Goal: Task Accomplishment & Management: Complete application form

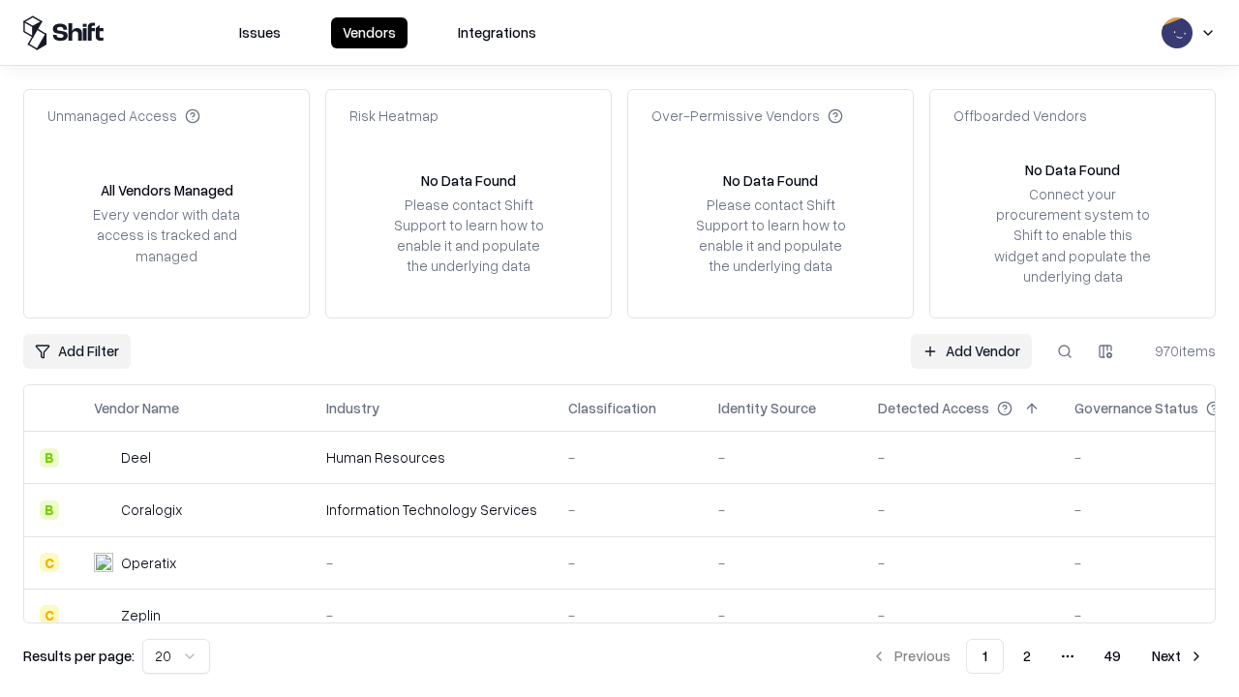
click at [971, 351] on link "Add Vendor" at bounding box center [971, 351] width 121 height 35
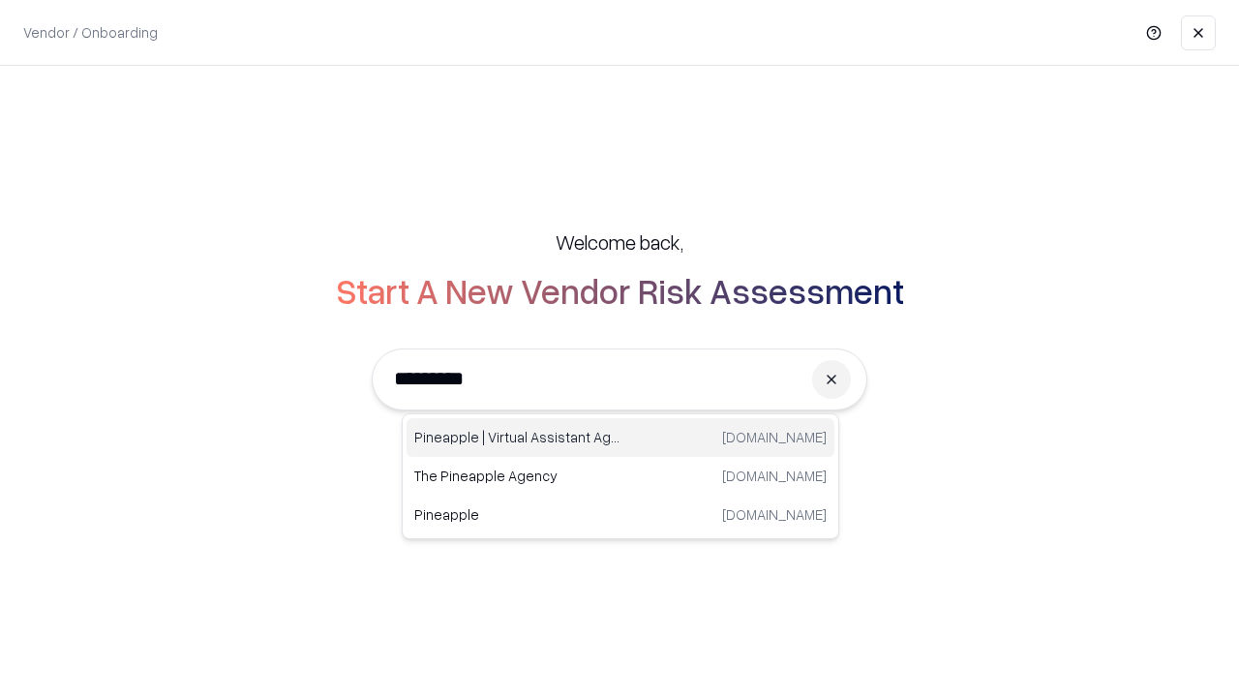
click at [621, 438] on div "Pineapple | Virtual Assistant Agency trypineapple.com" at bounding box center [621, 437] width 428 height 39
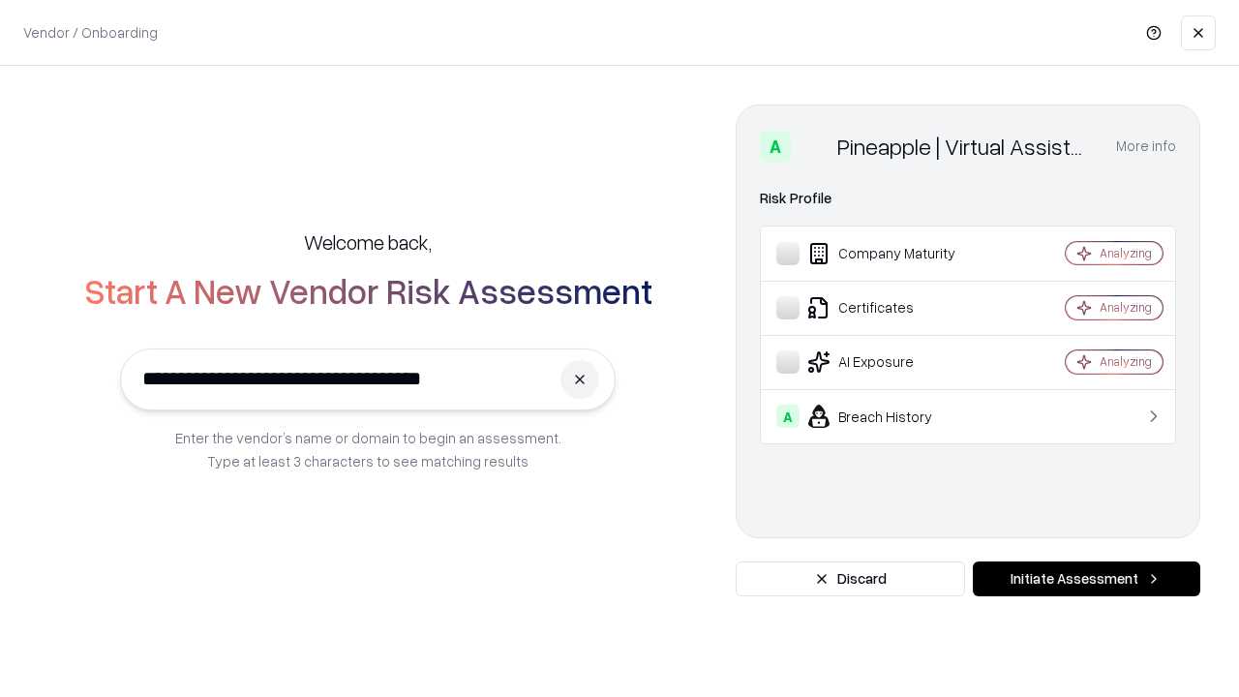
type input "**********"
click at [1086, 579] on button "Initiate Assessment" at bounding box center [1087, 579] width 228 height 35
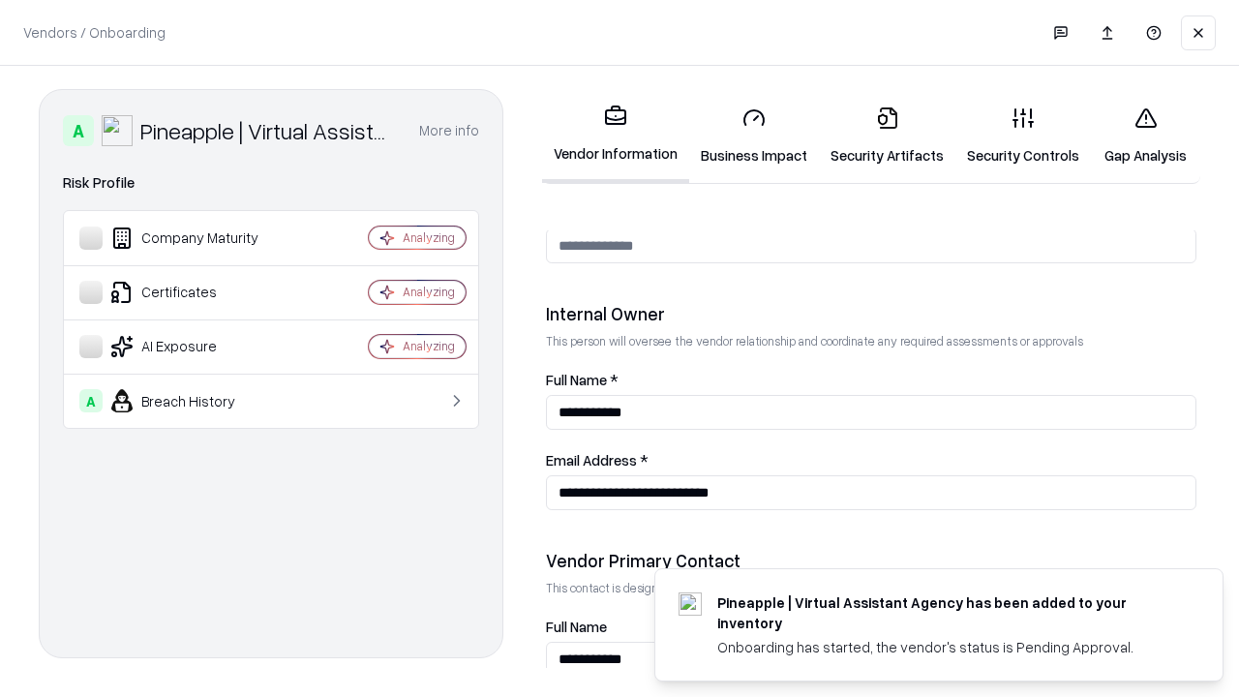
scroll to position [1003, 0]
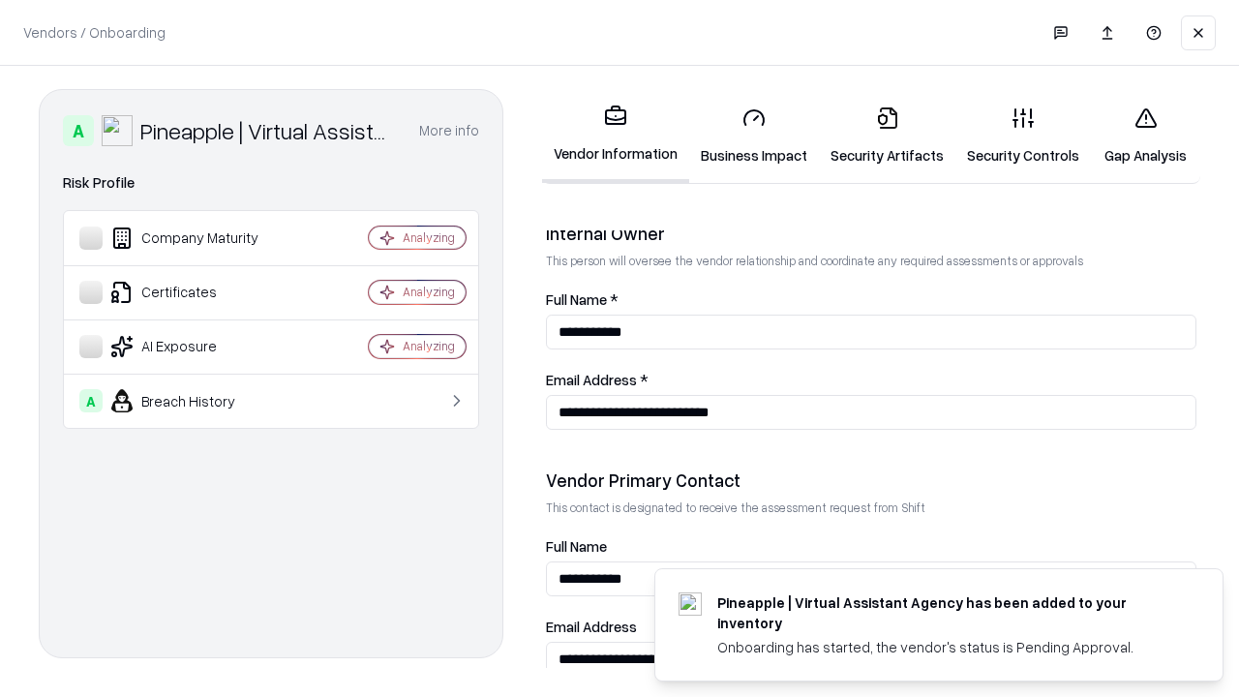
click at [887, 136] on link "Security Artifacts" at bounding box center [887, 136] width 137 height 90
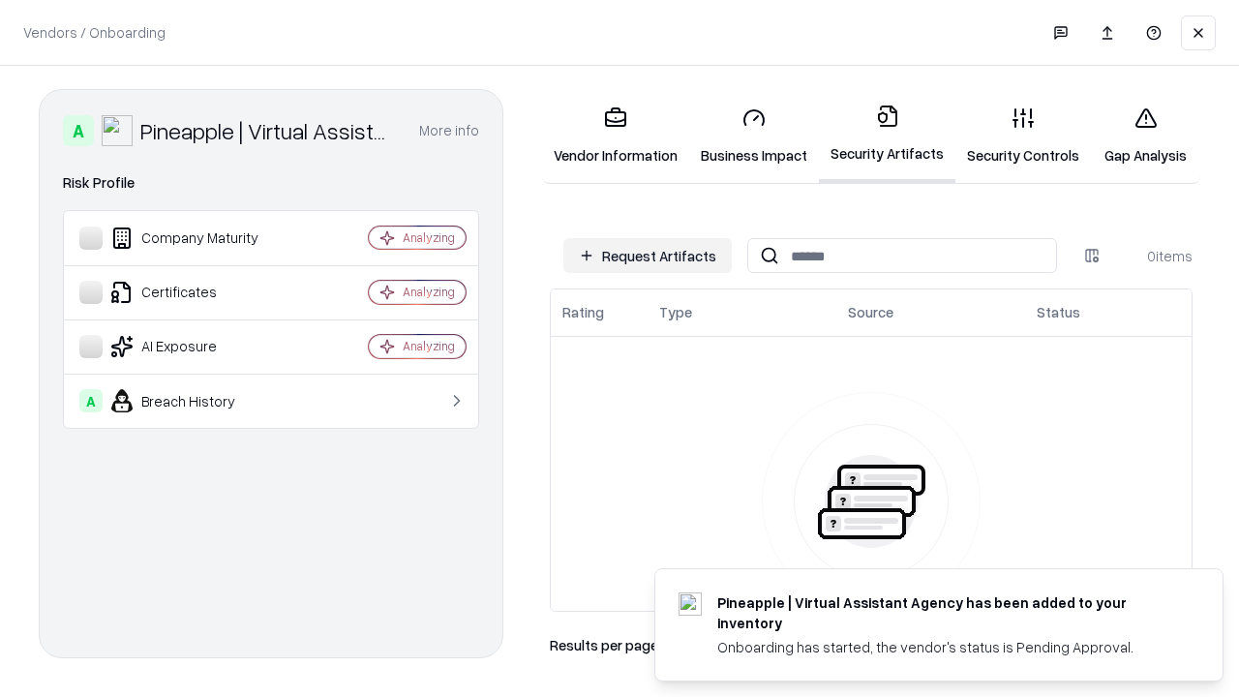
click at [648, 256] on button "Request Artifacts" at bounding box center [648, 255] width 168 height 35
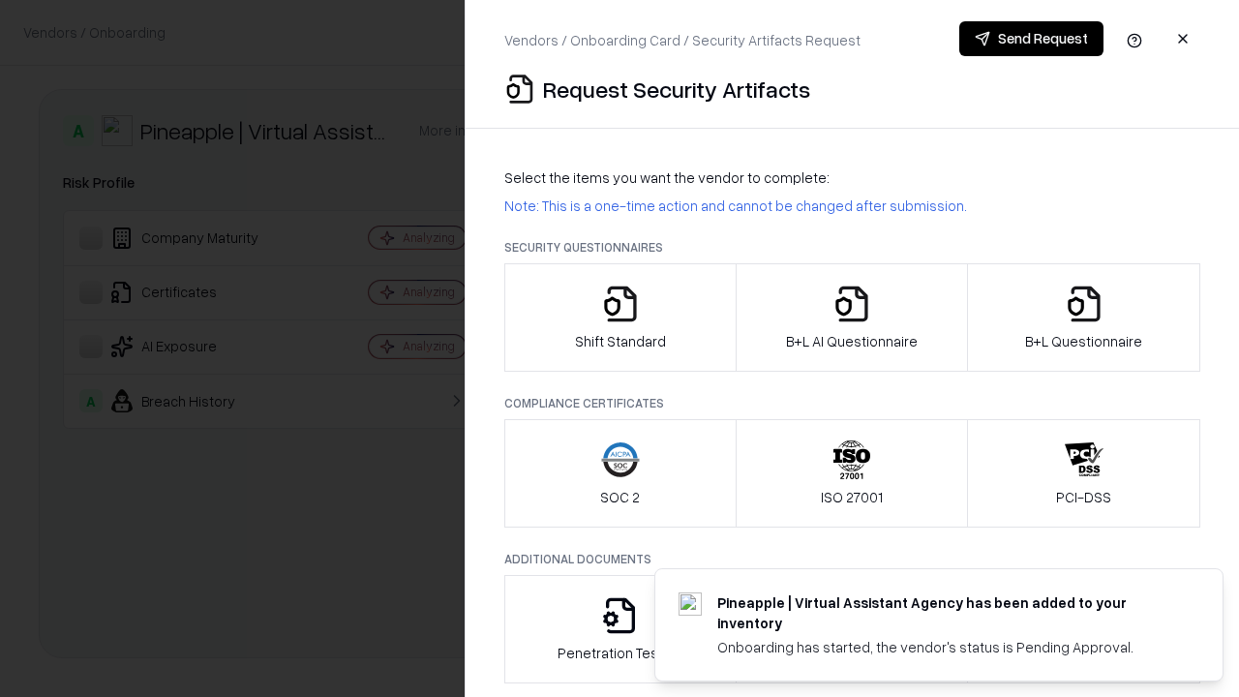
click at [1084, 318] on icon "button" at bounding box center [1084, 304] width 39 height 39
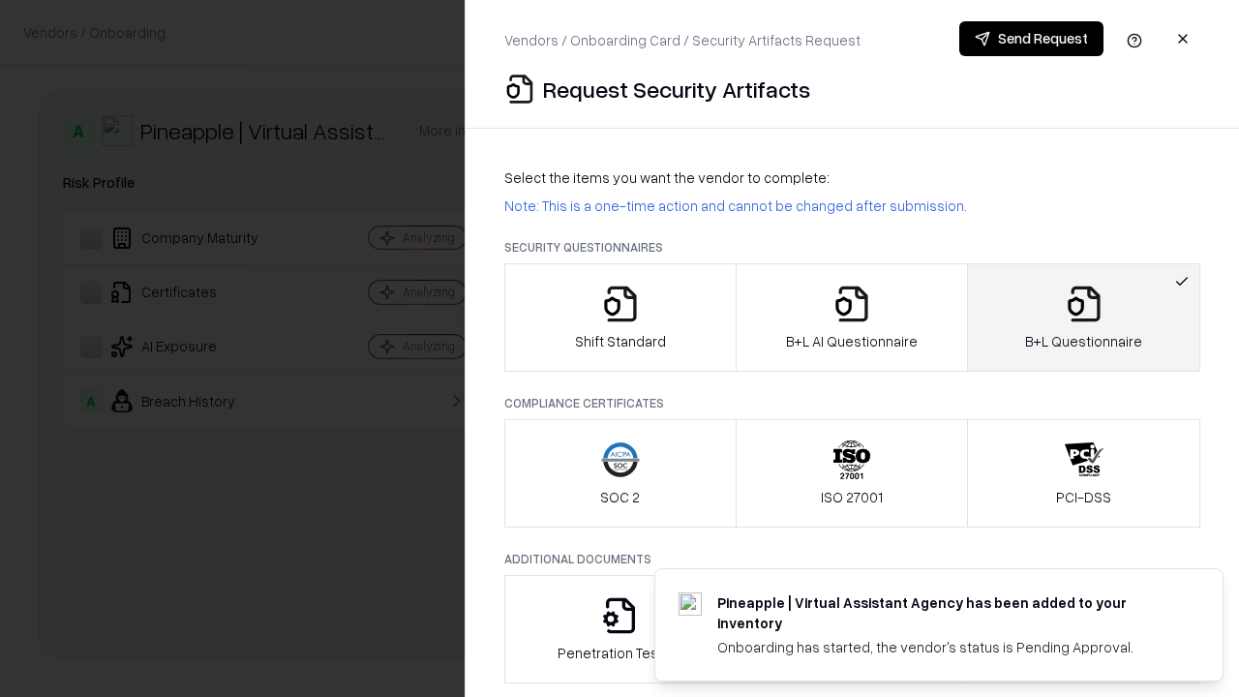
click at [851, 318] on icon "button" at bounding box center [852, 304] width 39 height 39
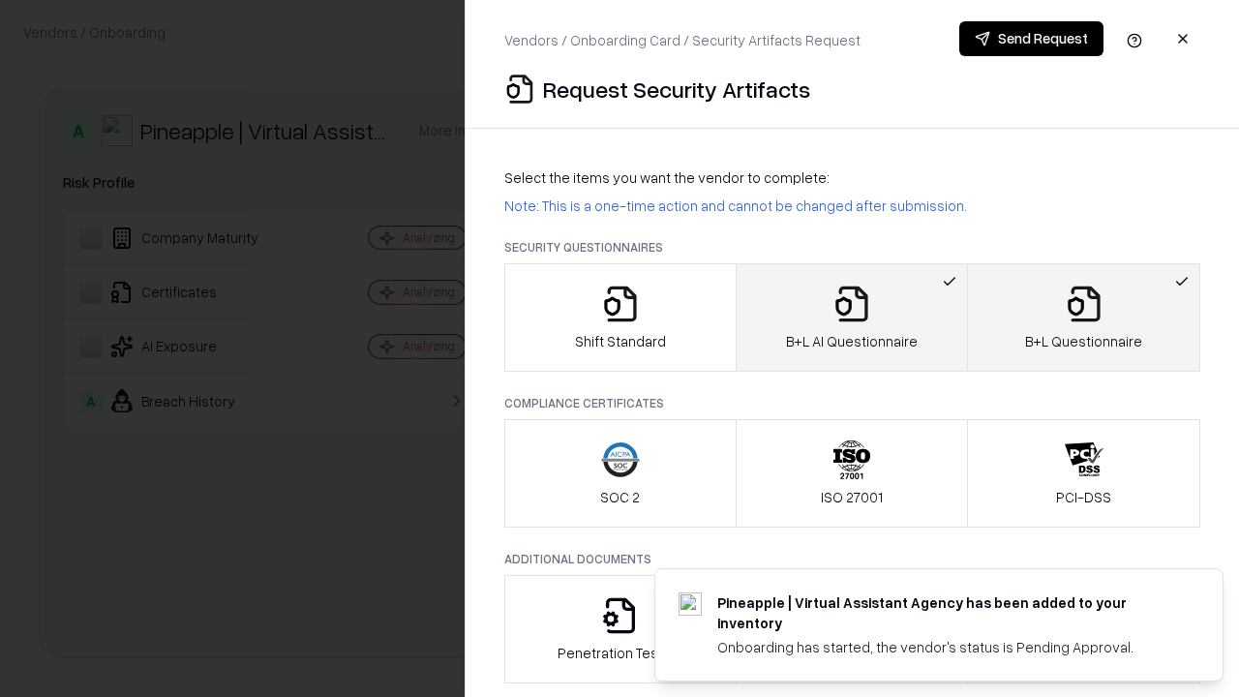
click at [1031, 39] on button "Send Request" at bounding box center [1032, 38] width 144 height 35
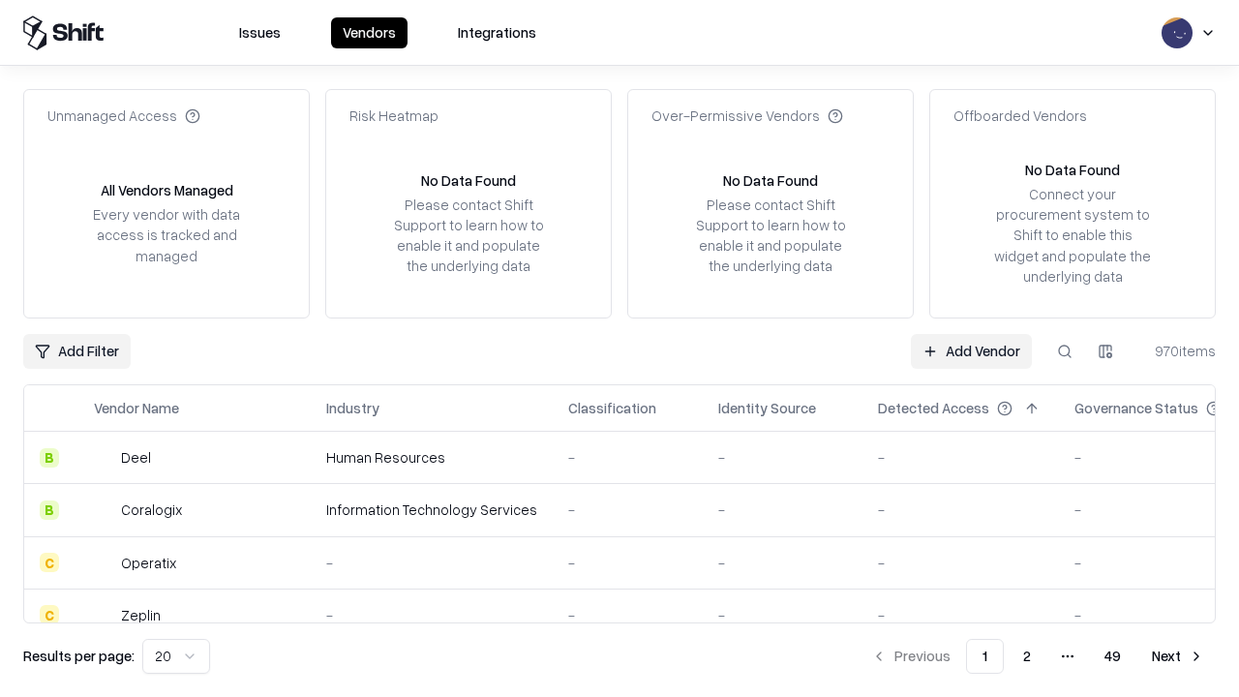
click at [1065, 351] on button at bounding box center [1065, 351] width 35 height 35
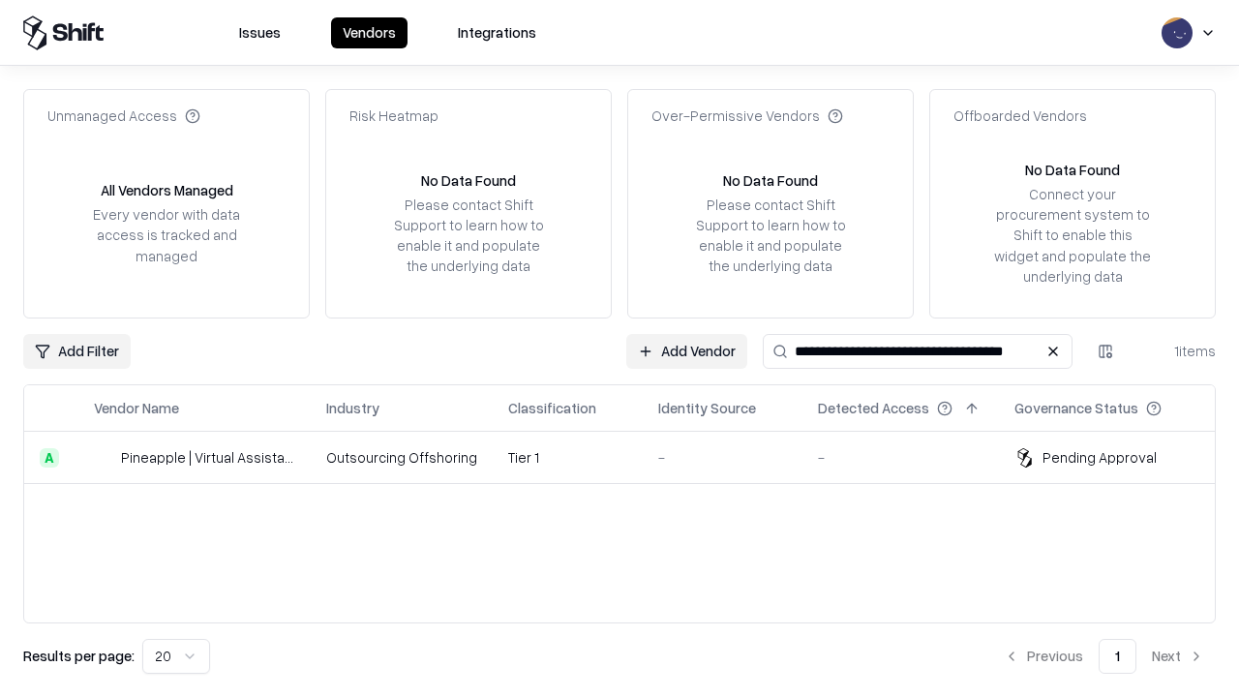
type input "**********"
click at [631, 457] on td "Tier 1" at bounding box center [568, 458] width 150 height 52
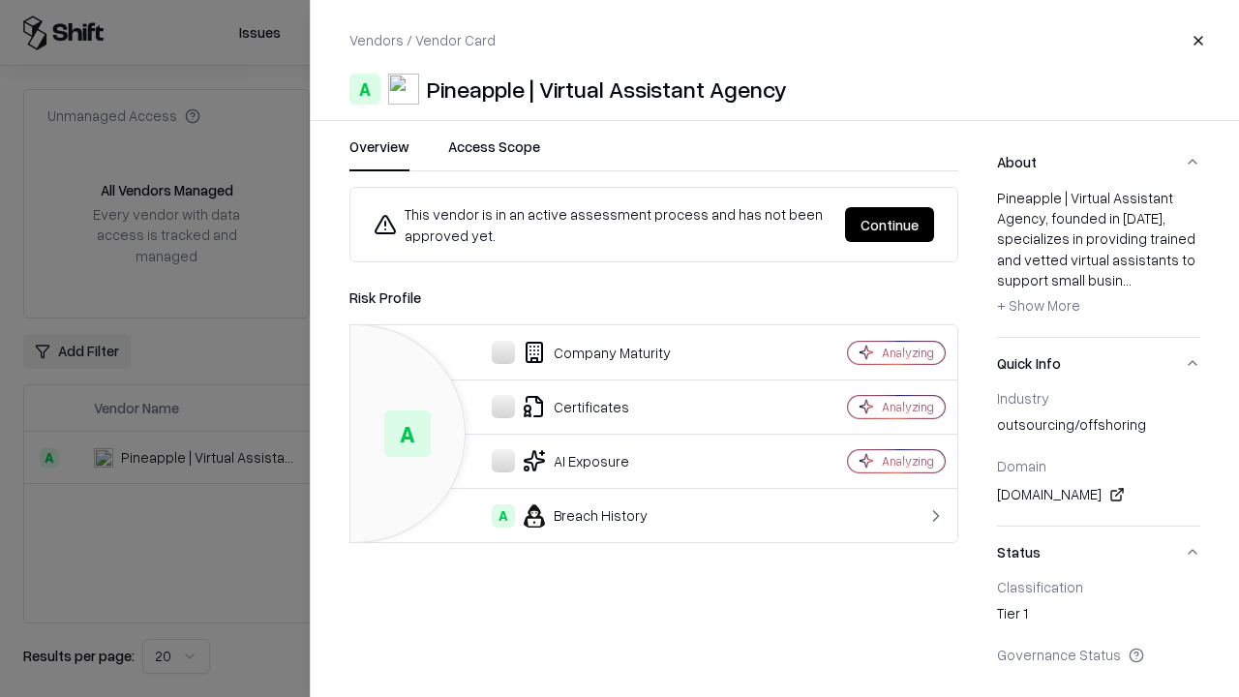
click at [890, 225] on button "Continue" at bounding box center [889, 224] width 89 height 35
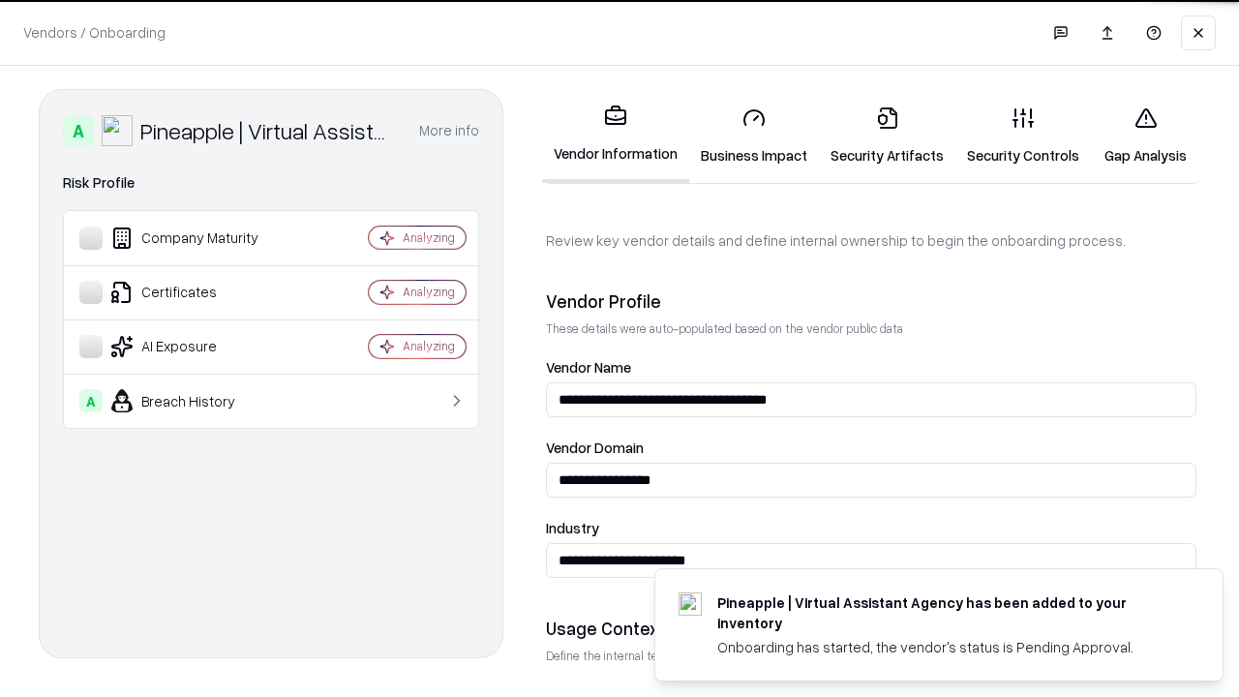
click at [887, 136] on link "Security Artifacts" at bounding box center [887, 136] width 137 height 90
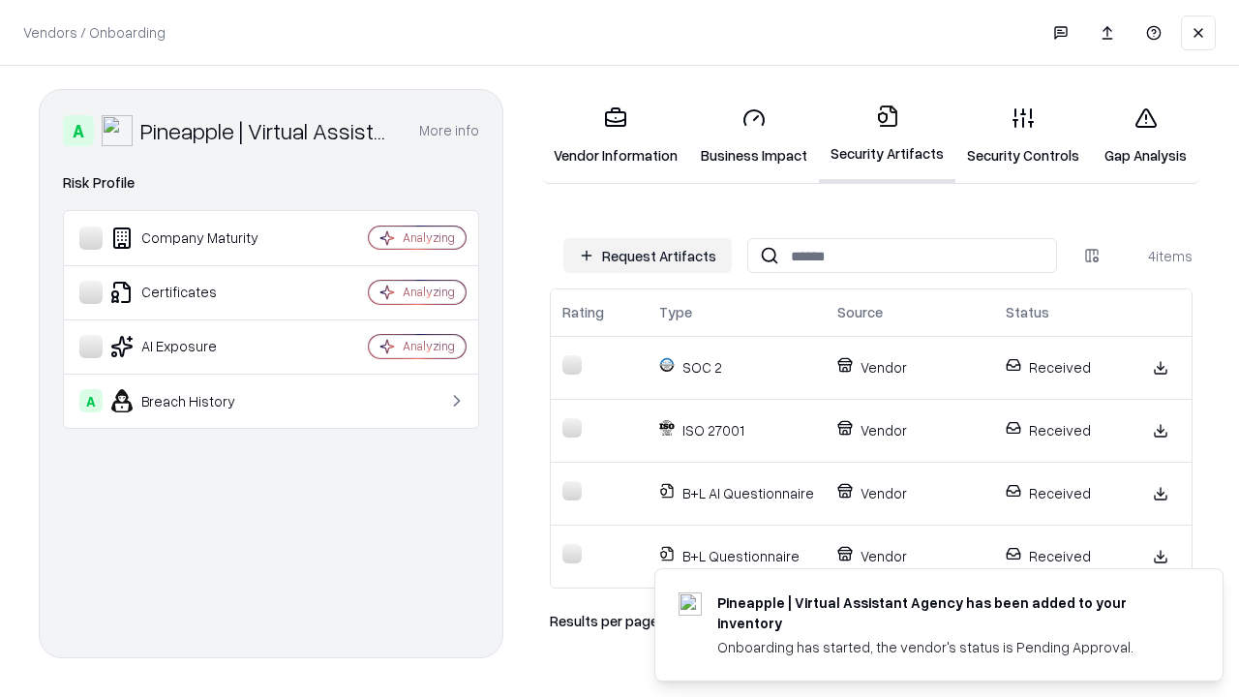
click at [1146, 136] on link "Gap Analysis" at bounding box center [1145, 136] width 109 height 90
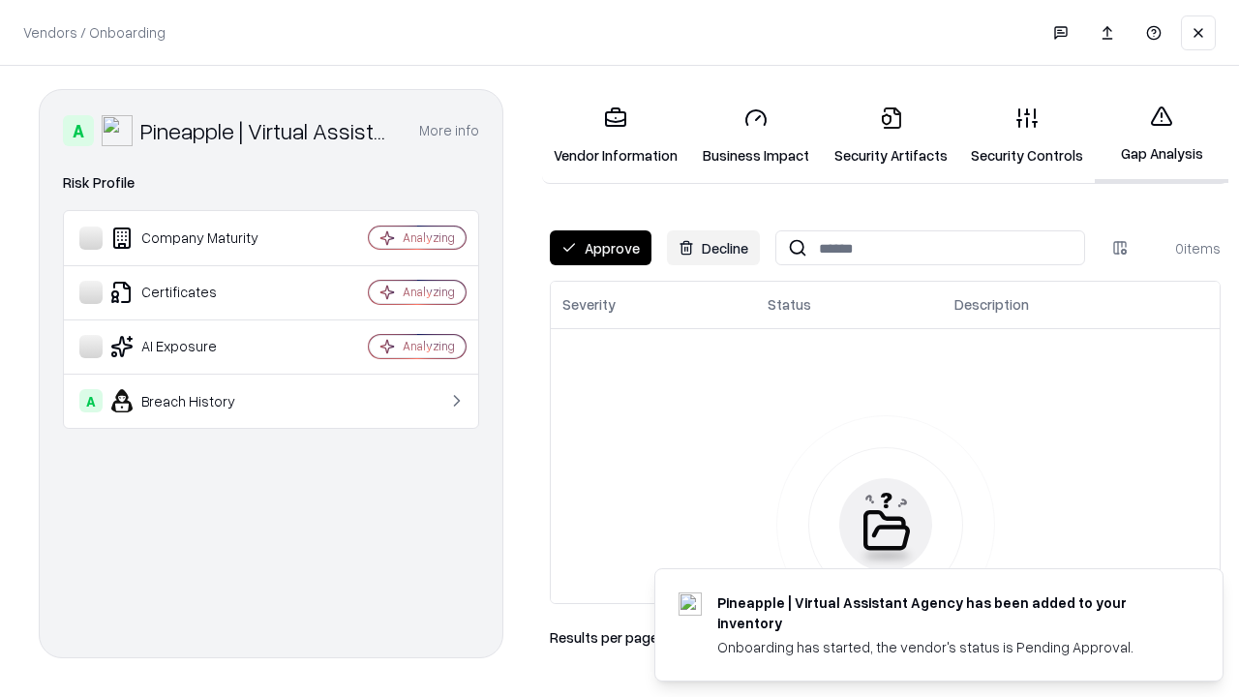
click at [600, 248] on button "Approve" at bounding box center [601, 247] width 102 height 35
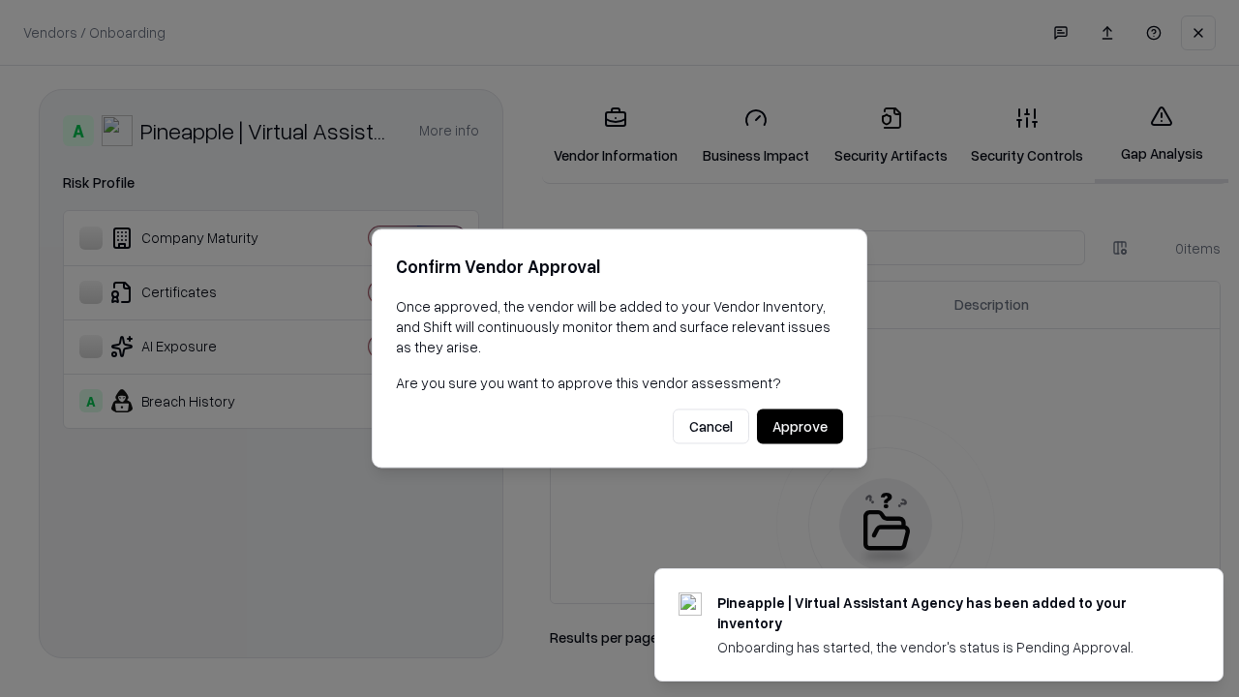
click at [800, 426] on button "Approve" at bounding box center [800, 427] width 86 height 35
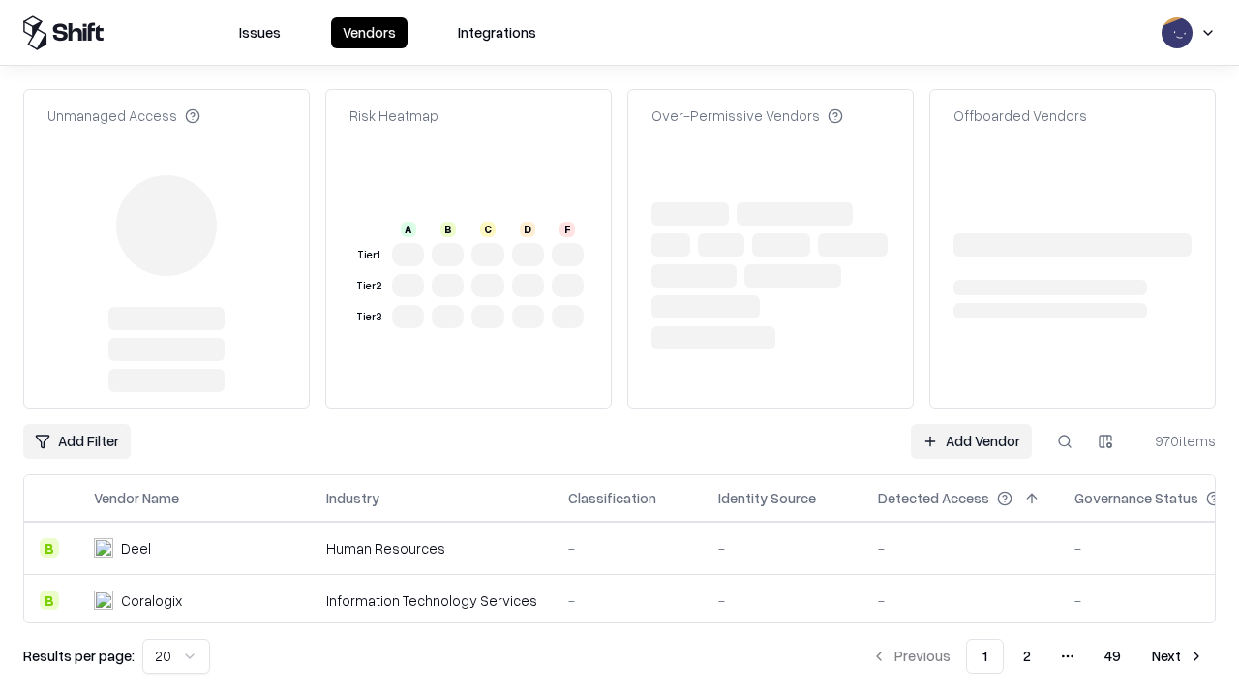
type input "**********"
click at [971, 424] on link "Add Vendor" at bounding box center [971, 441] width 121 height 35
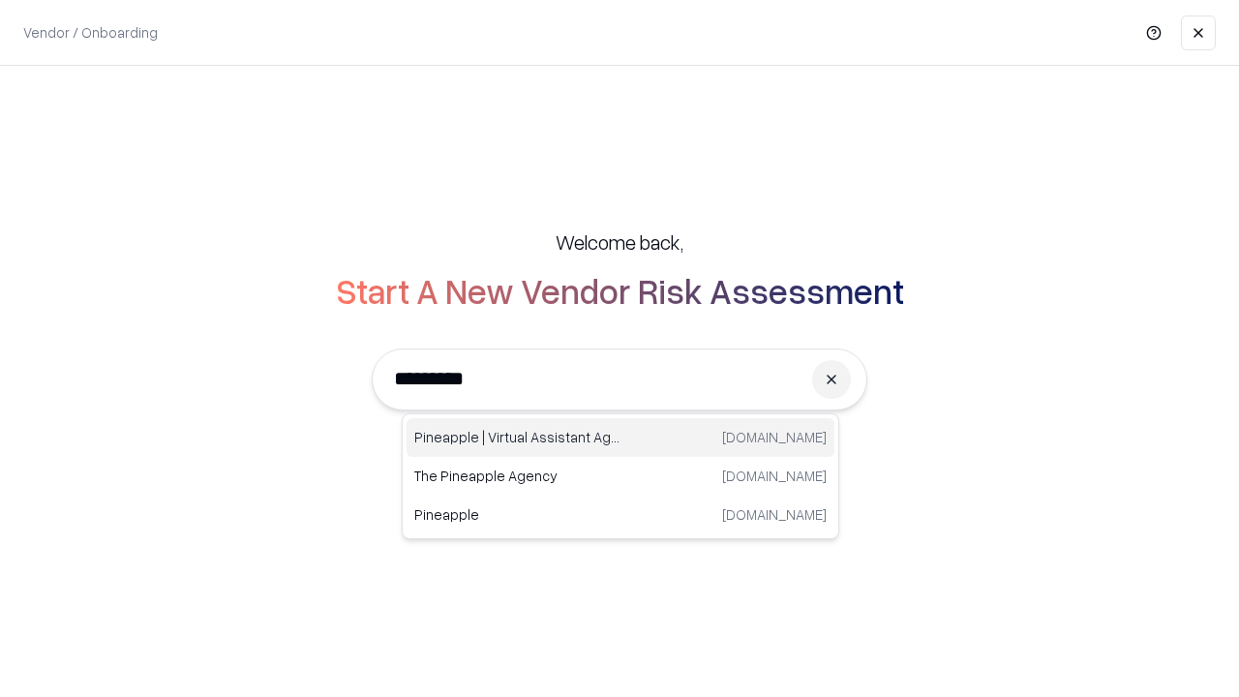
click at [621, 438] on div "Pineapple | Virtual Assistant Agency trypineapple.com" at bounding box center [621, 437] width 428 height 39
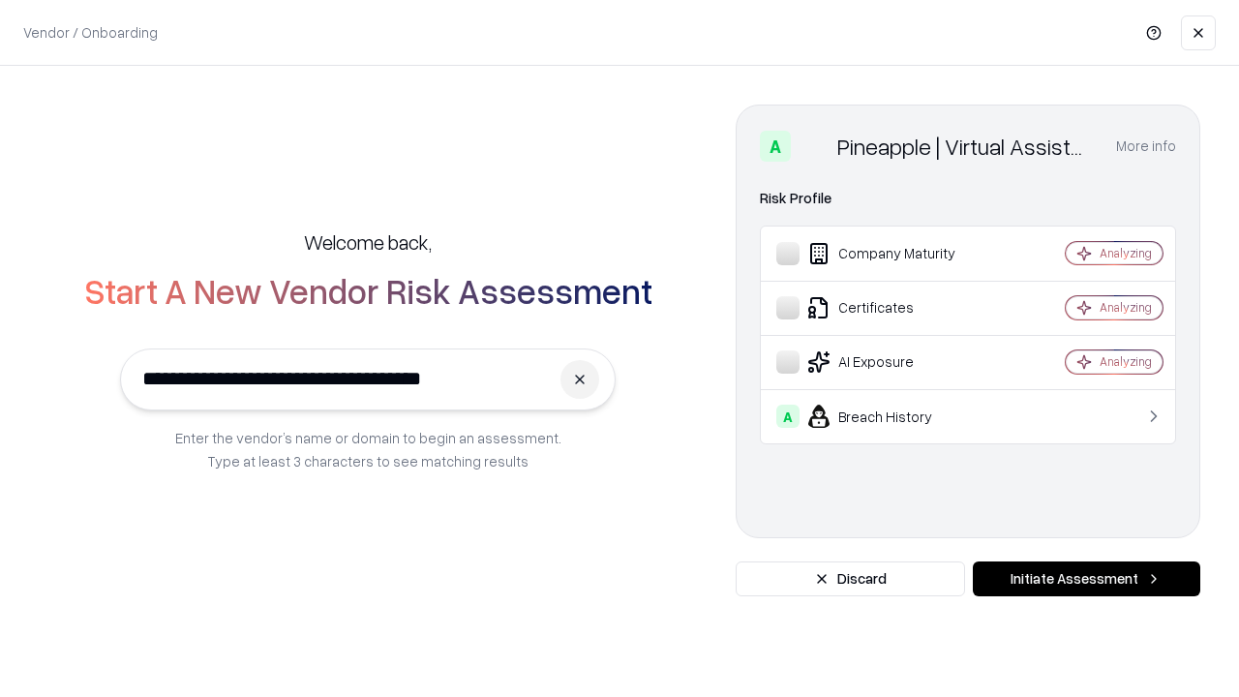
type input "**********"
click at [1086, 579] on button "Initiate Assessment" at bounding box center [1087, 579] width 228 height 35
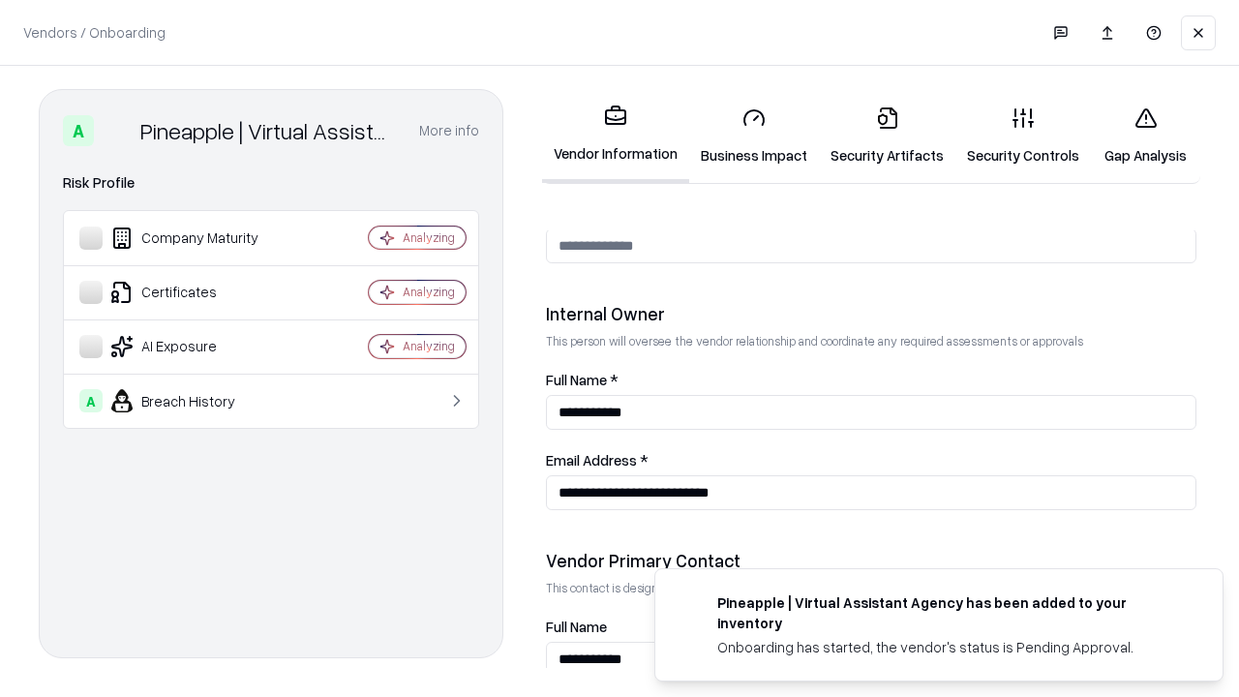
scroll to position [1003, 0]
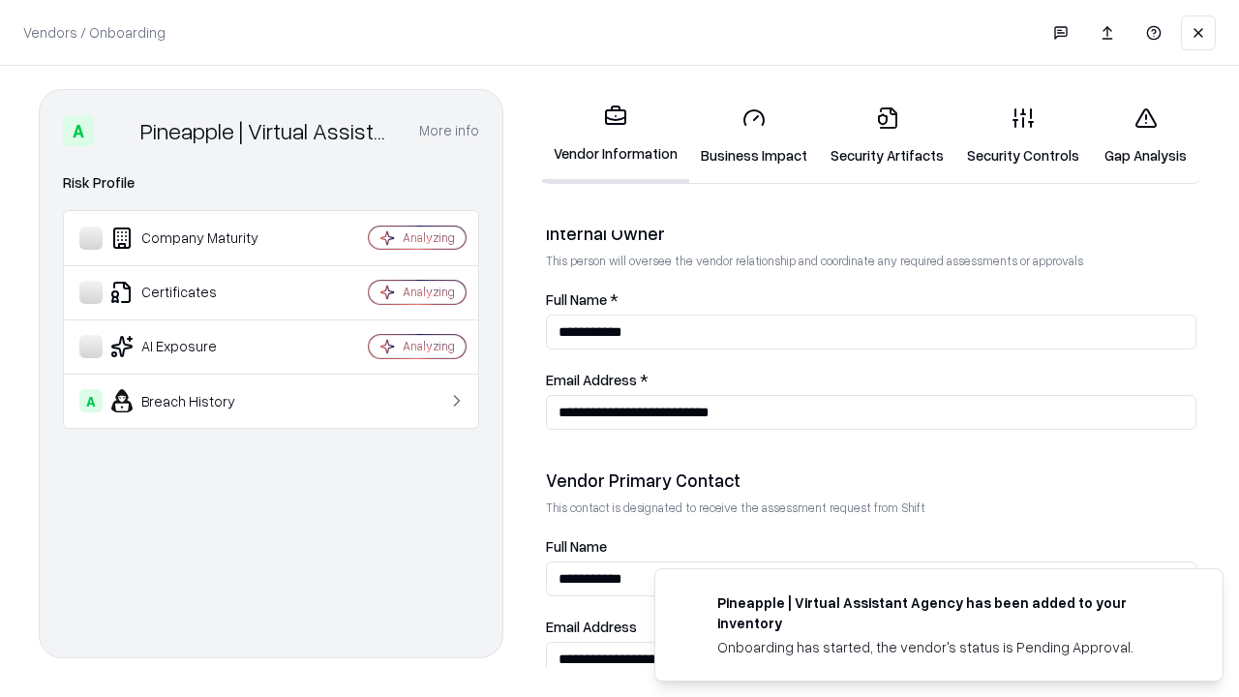
click at [1146, 136] on link "Gap Analysis" at bounding box center [1145, 136] width 109 height 90
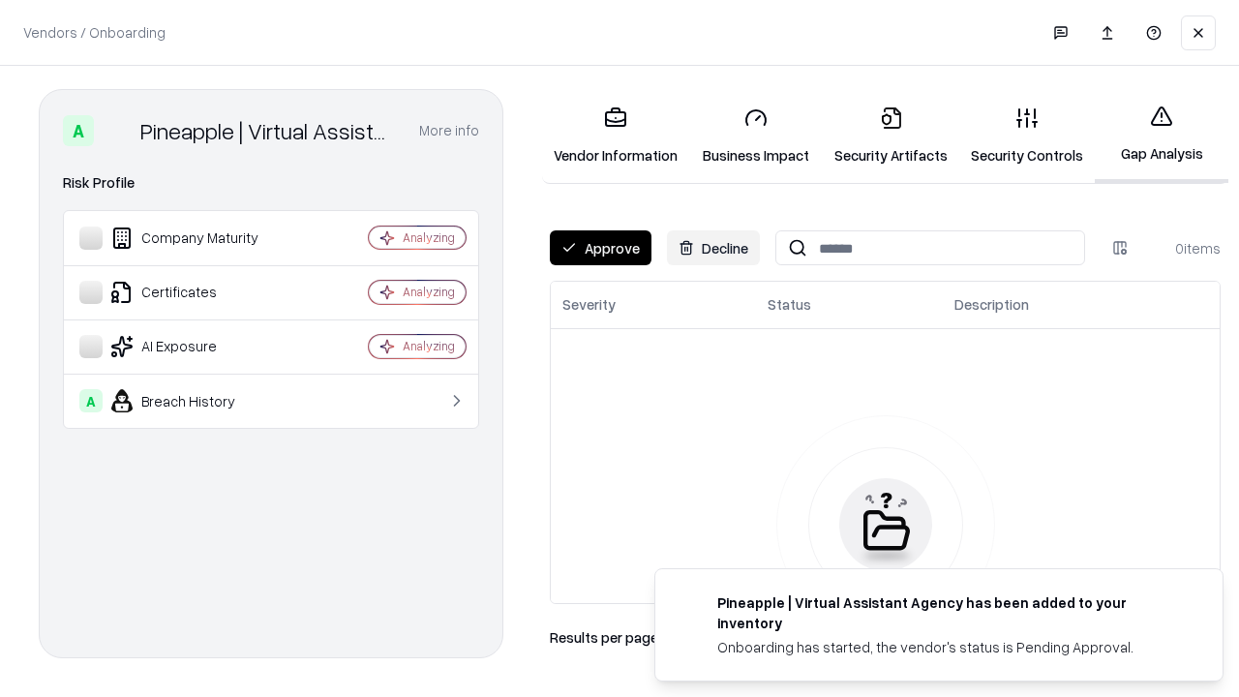
click at [600, 248] on button "Approve" at bounding box center [601, 247] width 102 height 35
